Goal: Task Accomplishment & Management: Manage account settings

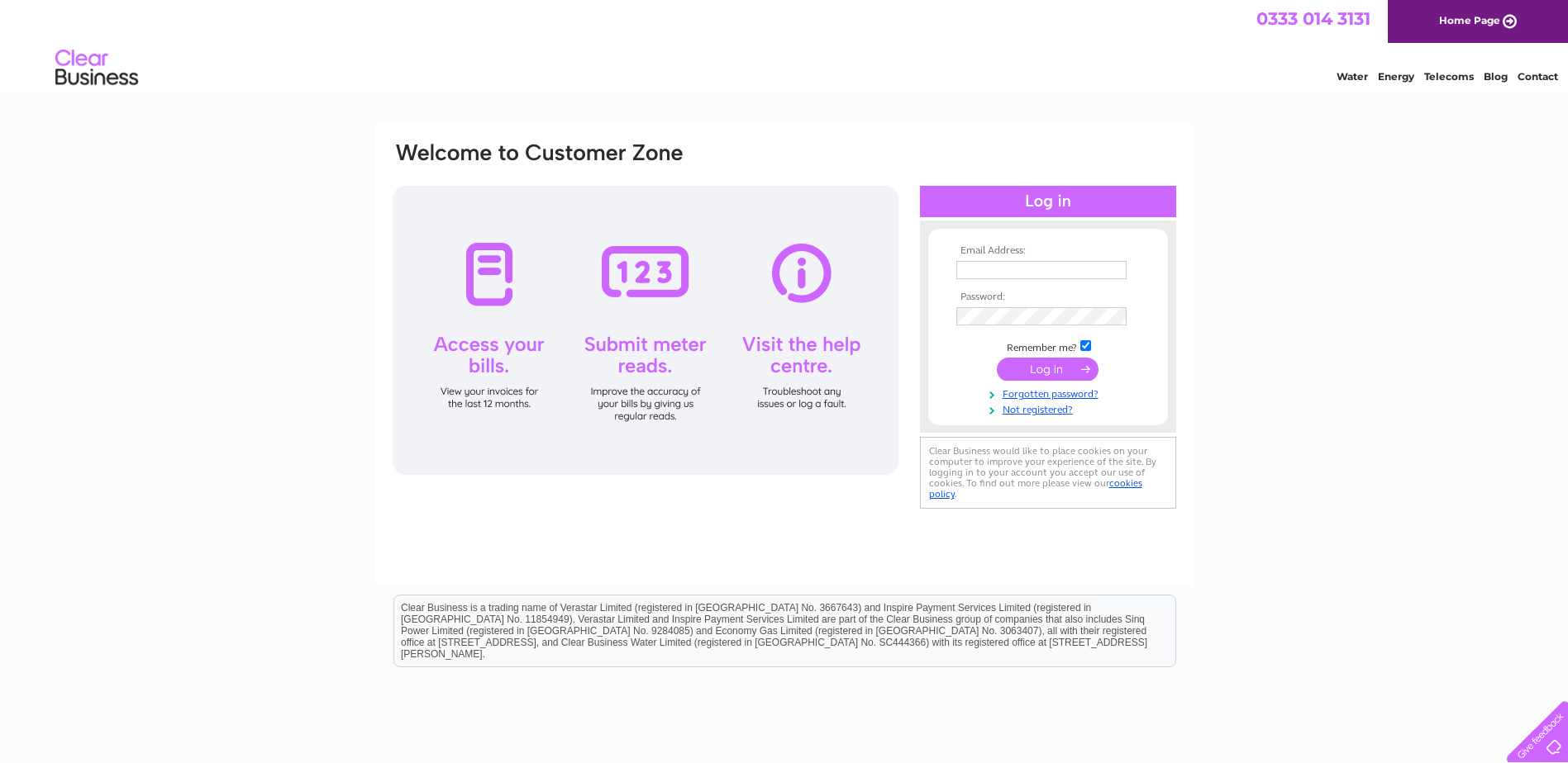
click at [1047, 272] on input "text" at bounding box center [1041, 270] width 170 height 18
type input "lmcalister@fynehomes.co.uk"
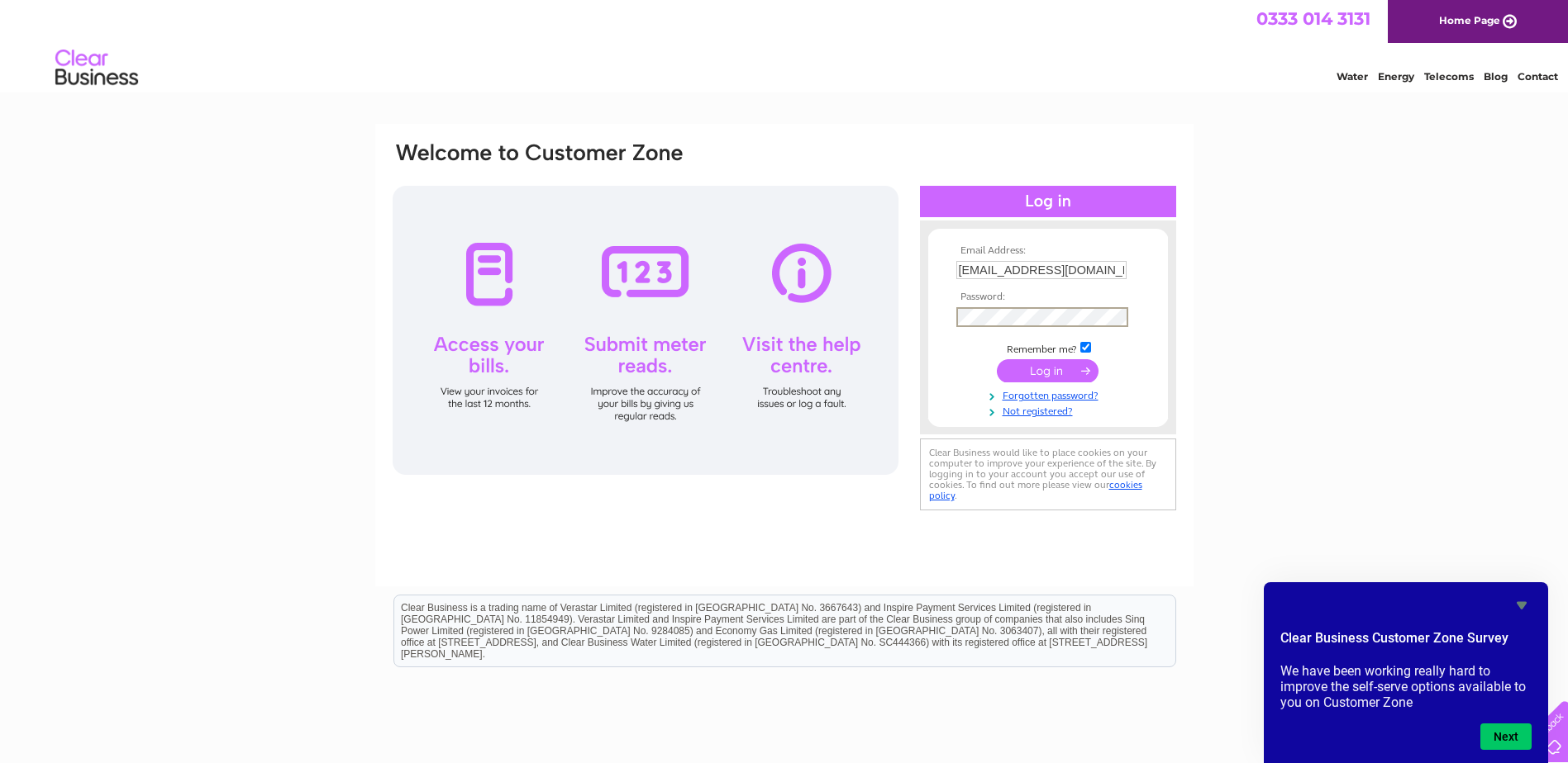
click at [996, 359] on input "submit" at bounding box center [1047, 371] width 101 height 23
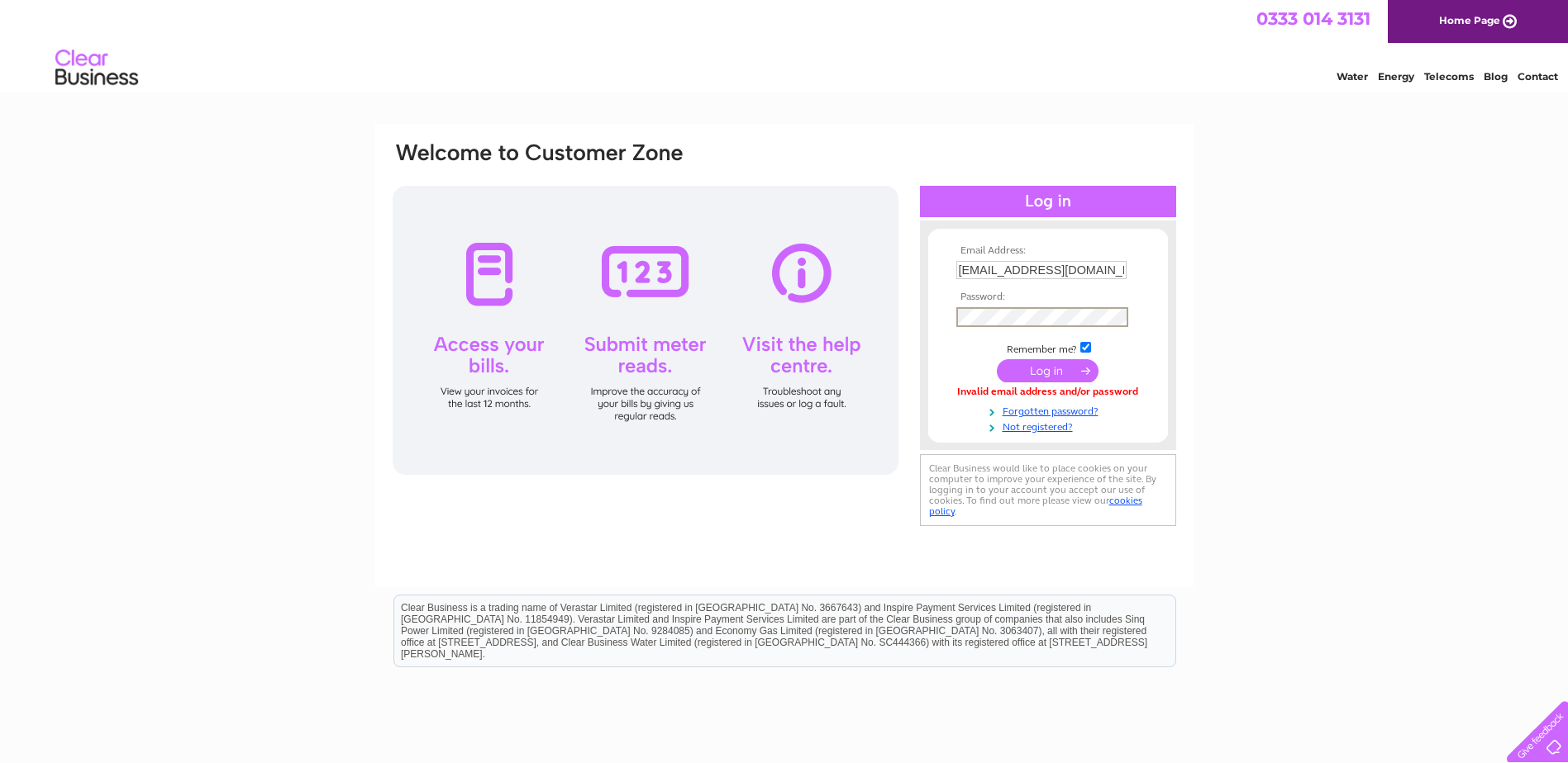
click at [996, 359] on input "submit" at bounding box center [1047, 371] width 101 height 23
click at [1041, 370] on input "submit" at bounding box center [1047, 371] width 101 height 23
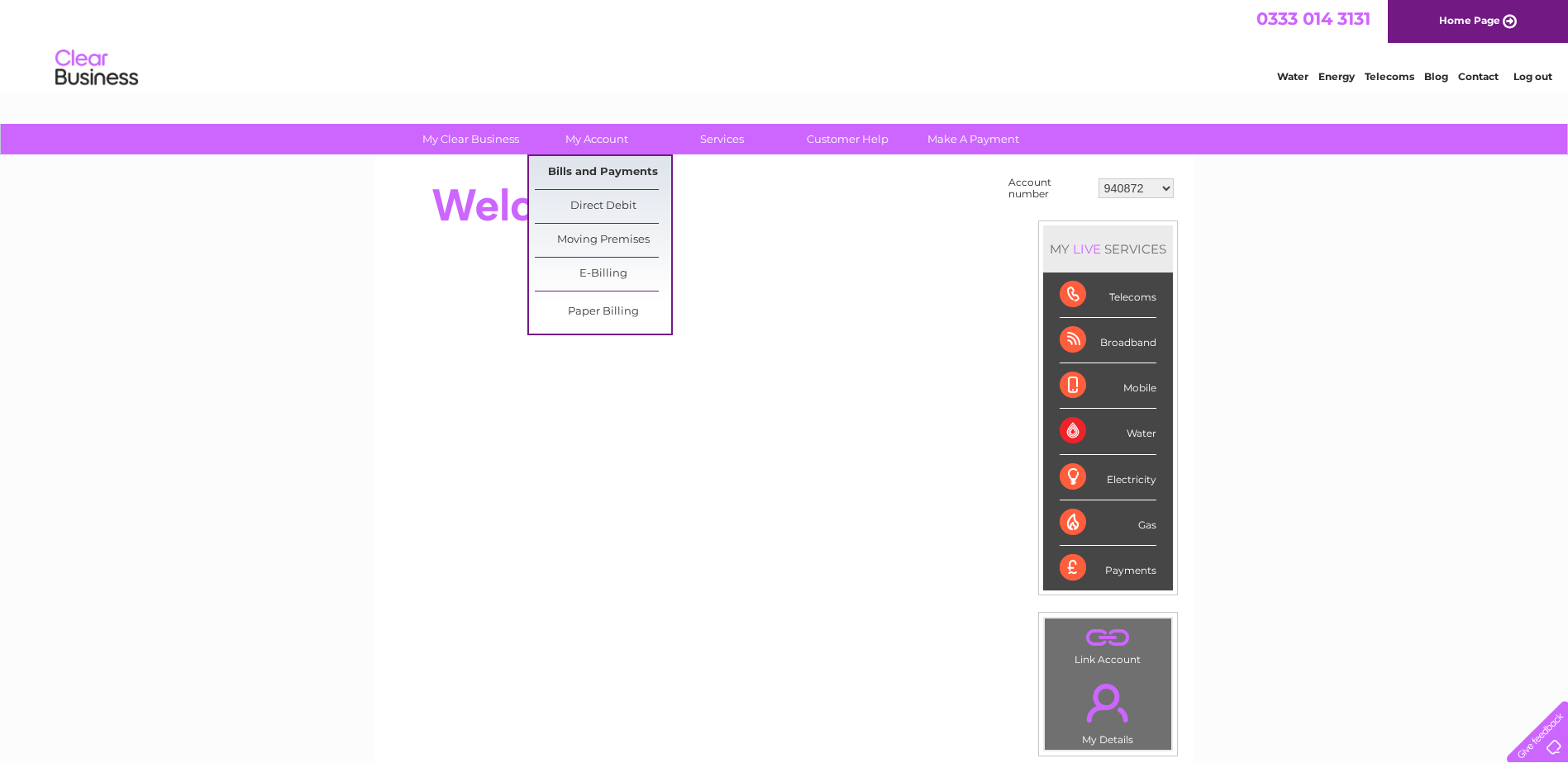
click at [583, 174] on link "Bills and Payments" at bounding box center [603, 172] width 136 height 33
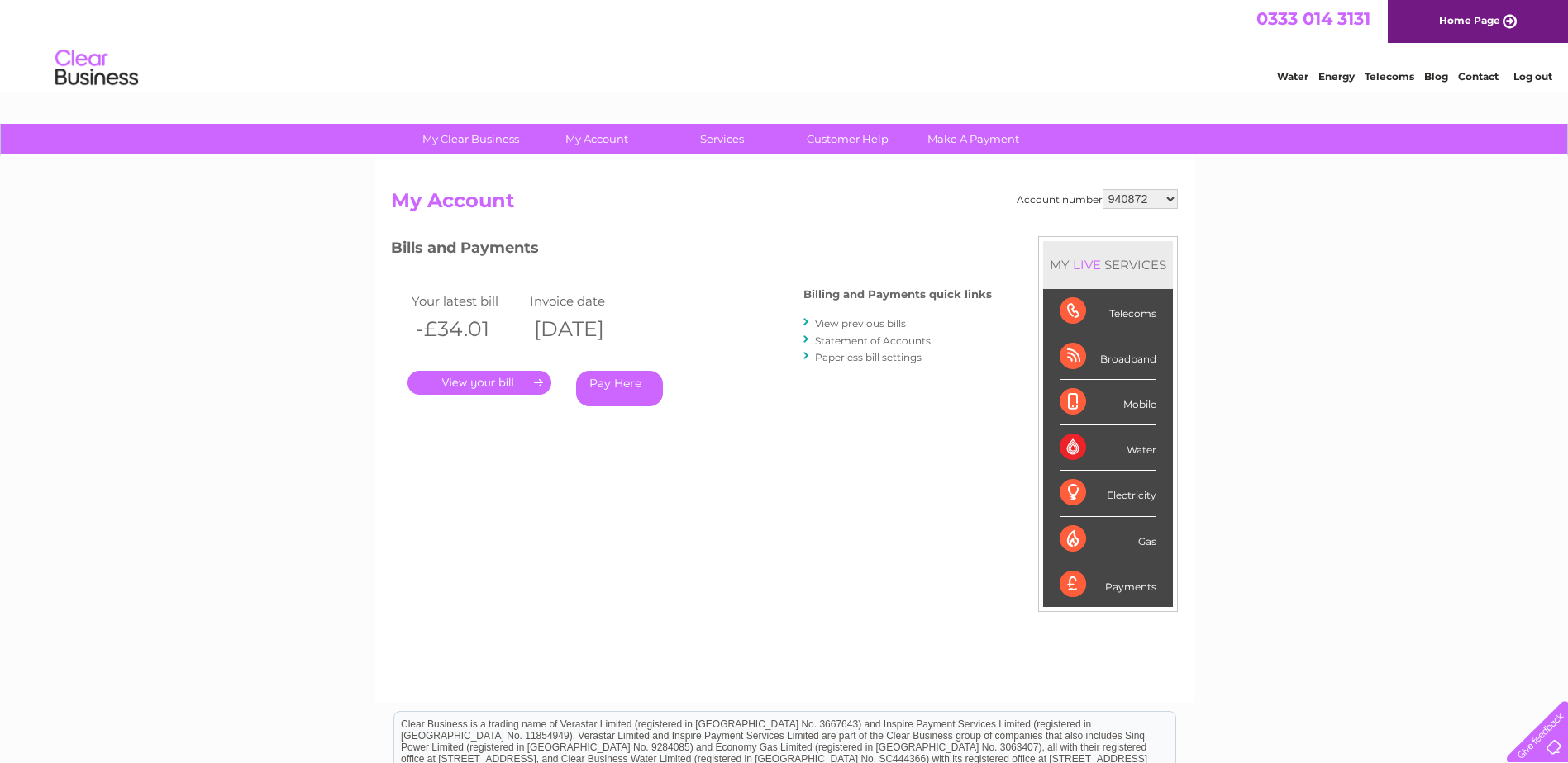
click at [1130, 189] on select "940872 942211 954674 990461 1112489 1115093 30276825" at bounding box center [1141, 199] width 75 height 20
select select "942211"
click at [1103, 189] on select "940872 942211 954674 990461 1112489 1115093 30276825" at bounding box center [1141, 199] width 75 height 20
click at [1107, 196] on select "940872 942211 954674 990461 1112489 1115093 30276825" at bounding box center [1141, 199] width 75 height 20
select select "954674"
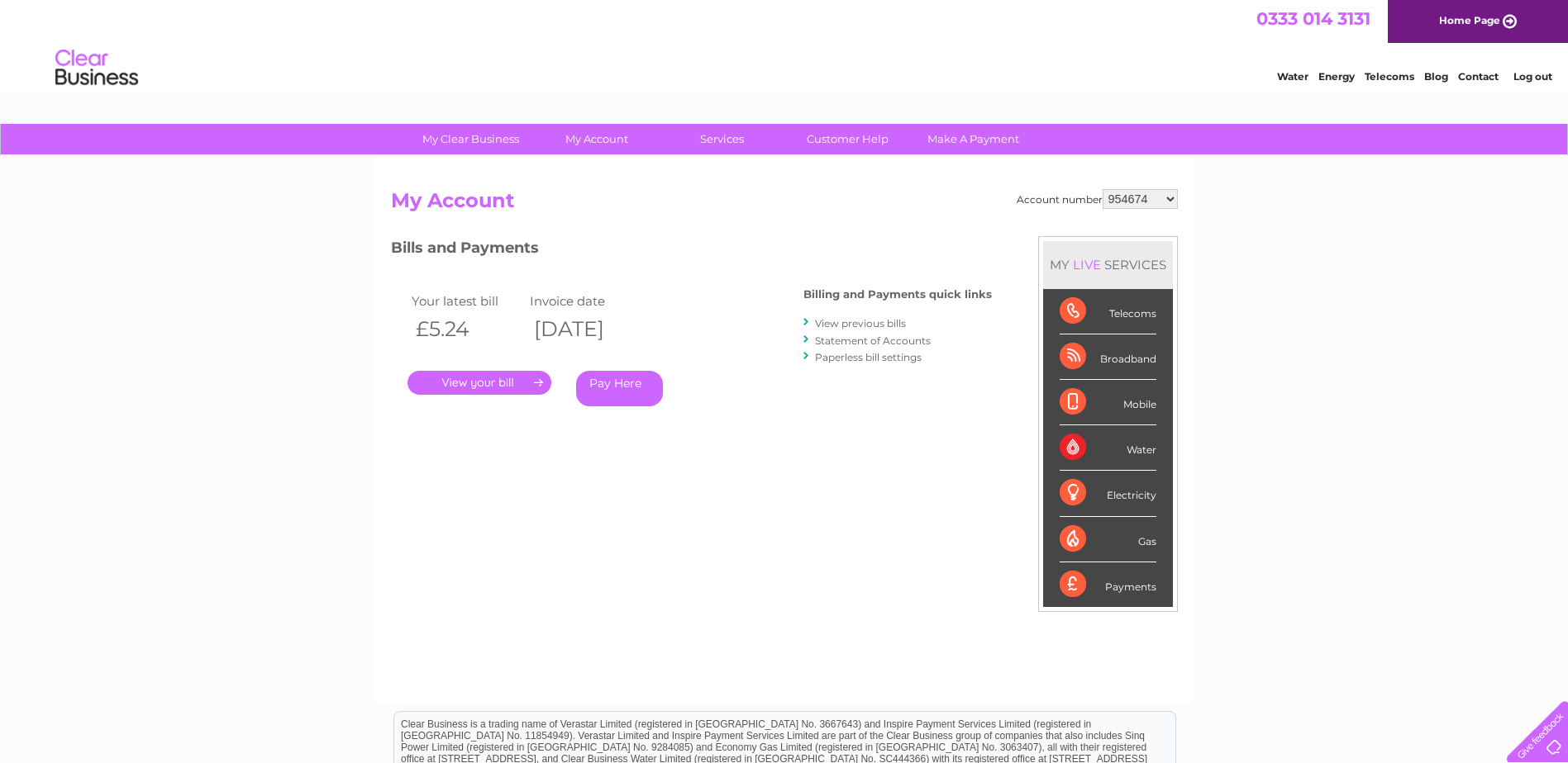
click at [1103, 189] on select "940872 942211 954674 990461 1112489 1115093 30276825" at bounding box center [1141, 199] width 75 height 20
click at [1118, 210] on h2 "My Account" at bounding box center [784, 204] width 787 height 31
click at [1119, 201] on select "940872 942211 954674 990461 1112489 1115093 30276825" at bounding box center [1141, 199] width 75 height 20
select select "990461"
click at [1103, 189] on select "940872 942211 954674 990461 1112489 1115093 30276825" at bounding box center [1141, 199] width 75 height 20
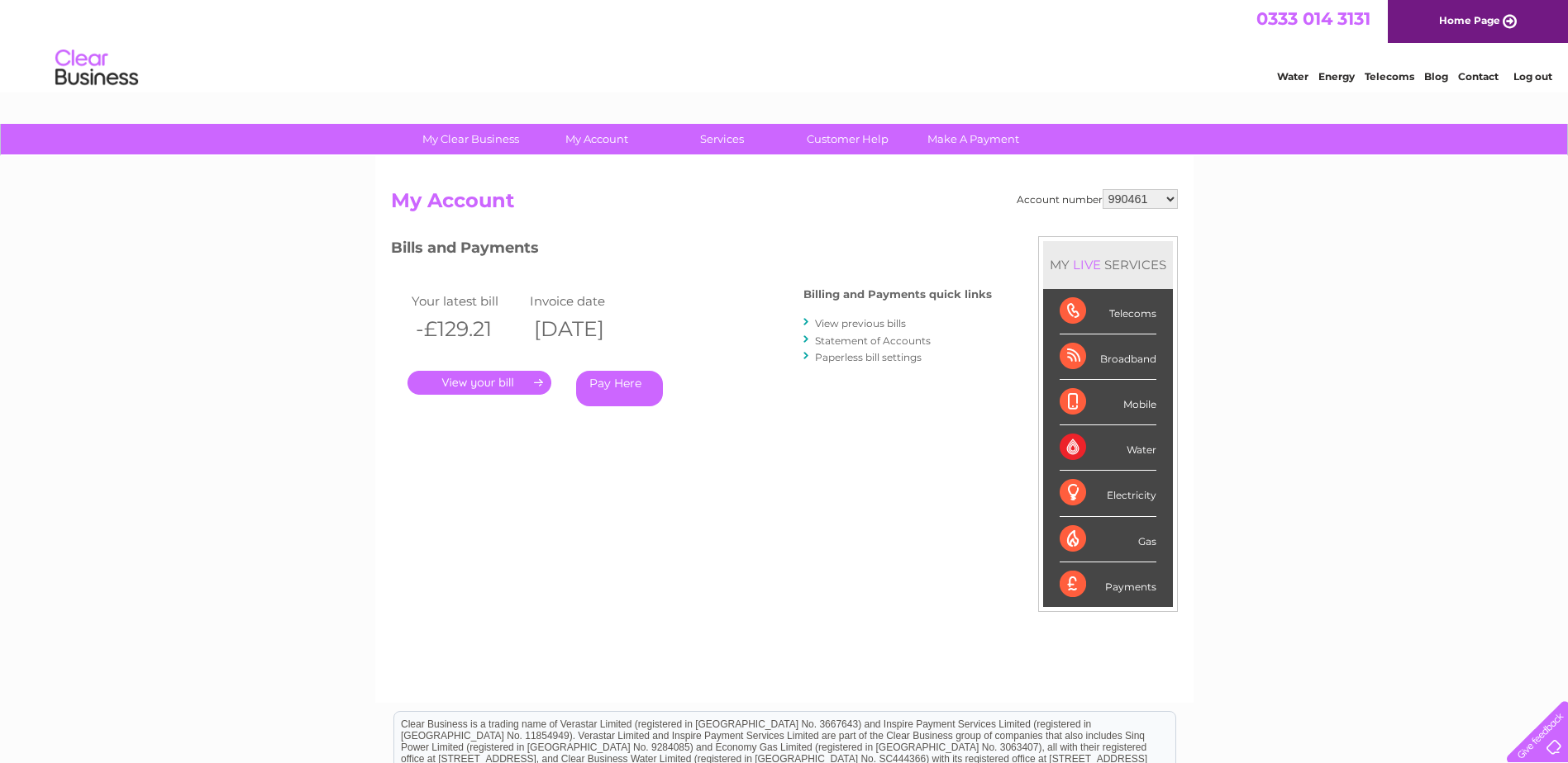
click at [1114, 201] on select "940872 942211 954674 990461 1112489 1115093 30276825" at bounding box center [1141, 199] width 75 height 20
select select "1112489"
click at [1103, 189] on select "940872 942211 954674 990461 1112489 1115093 30276825" at bounding box center [1141, 199] width 75 height 20
drag, startPoint x: 0, startPoint y: 0, endPoint x: 1140, endPoint y: 200, distance: 1157.4
click at [1140, 200] on select "940872 942211 954674 990461 1112489 1115093 30276825" at bounding box center [1141, 199] width 75 height 20
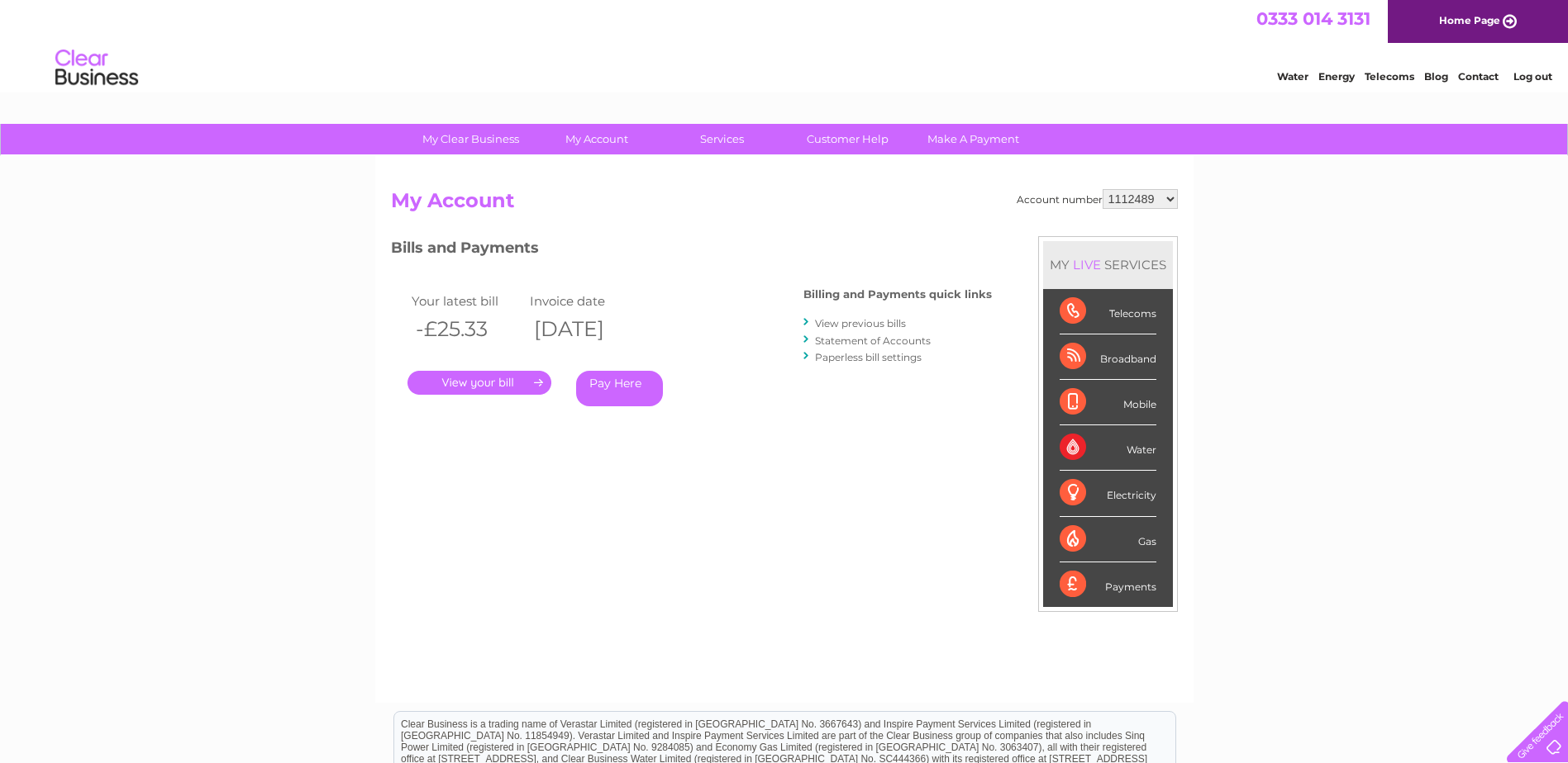
select select "1115093"
click at [1103, 189] on select "940872 942211 954674 990461 1112489 1115093 30276825" at bounding box center [1141, 199] width 75 height 20
click at [495, 382] on link "." at bounding box center [479, 382] width 144 height 24
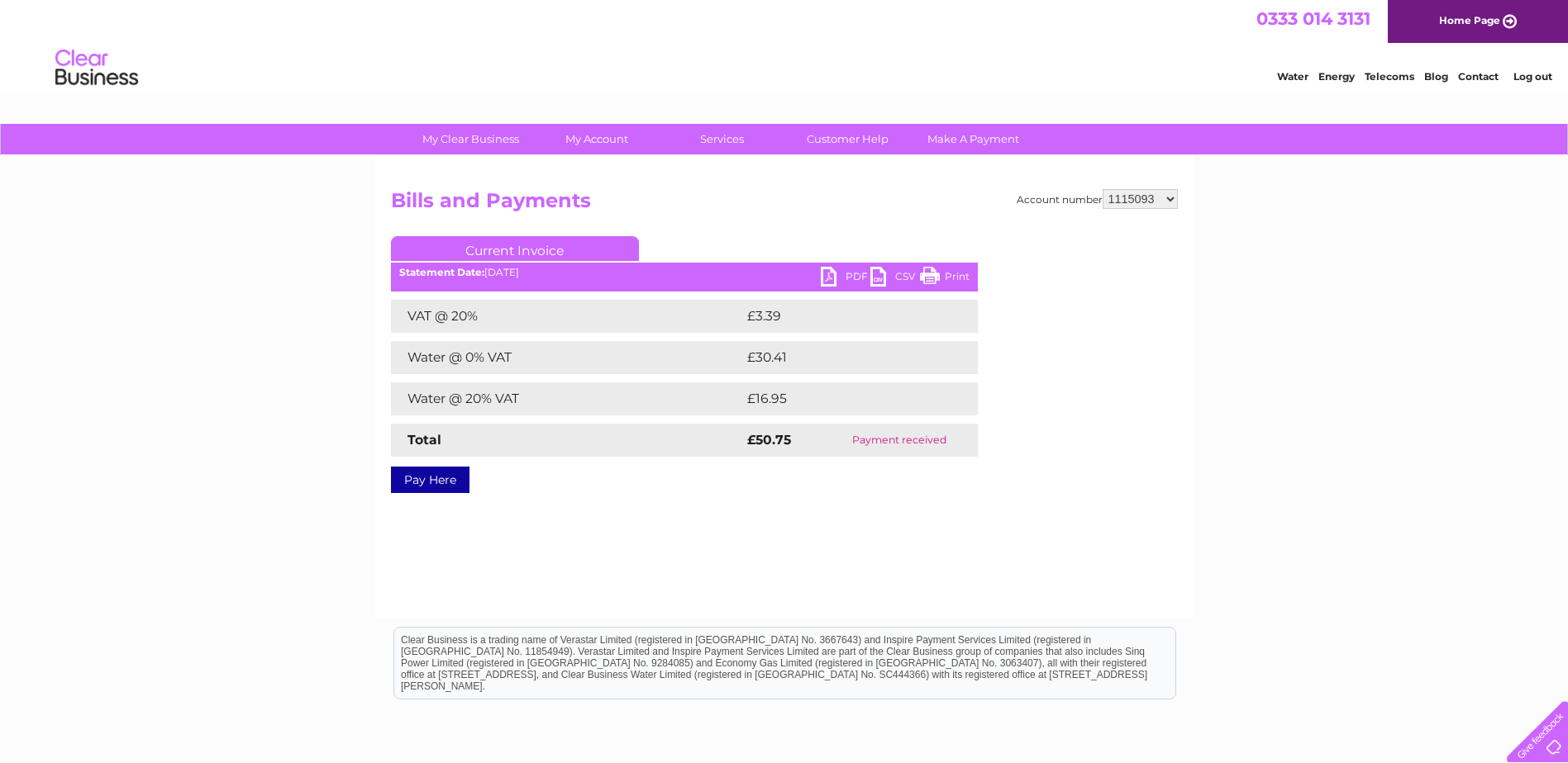
click at [837, 273] on link "PDF" at bounding box center [845, 279] width 49 height 24
